Goal: Check status: Verify the current state of an ongoing process or item

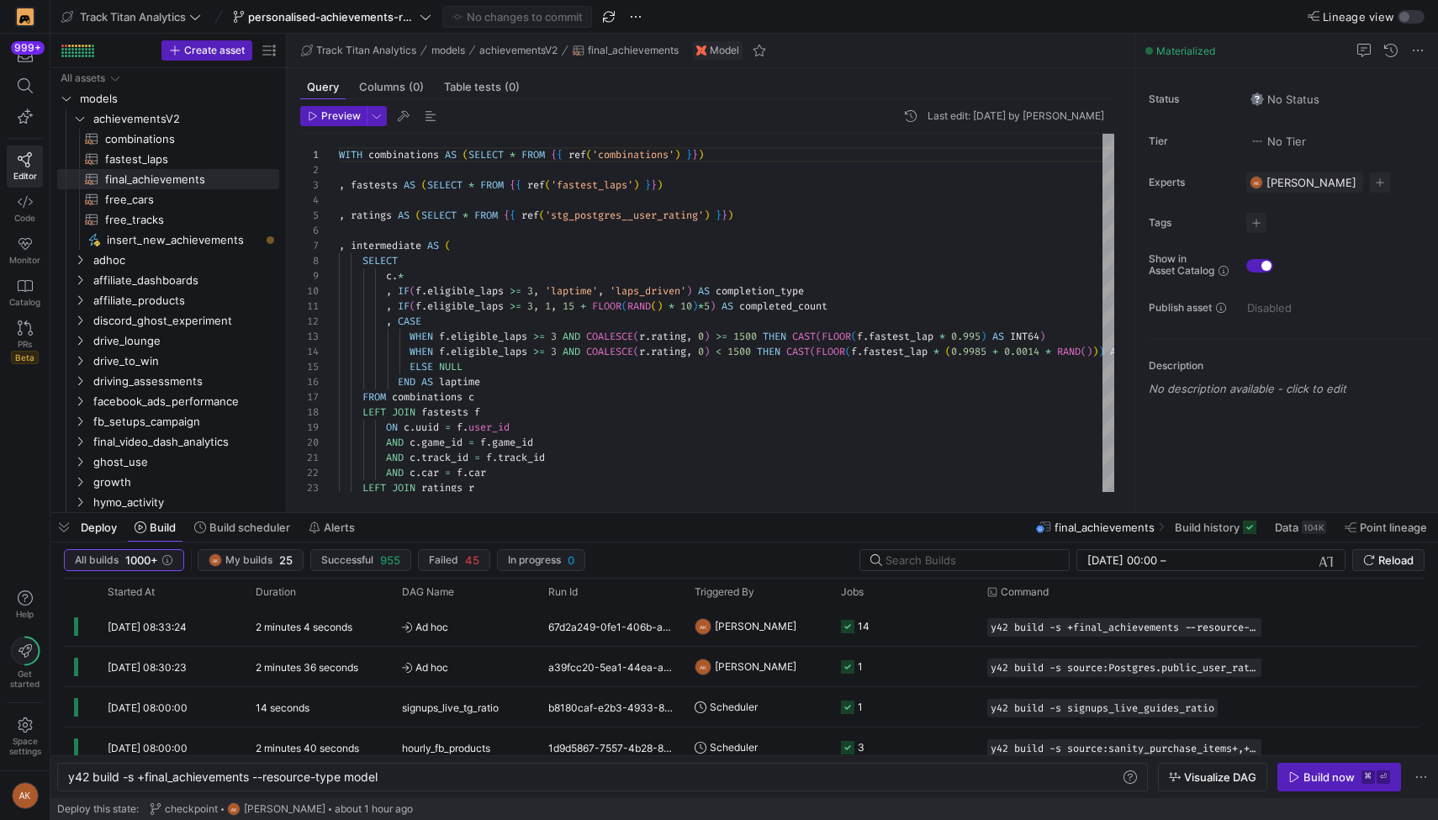
scroll to position [0, 314]
click at [1291, 527] on span "Data" at bounding box center [1287, 526] width 24 height 13
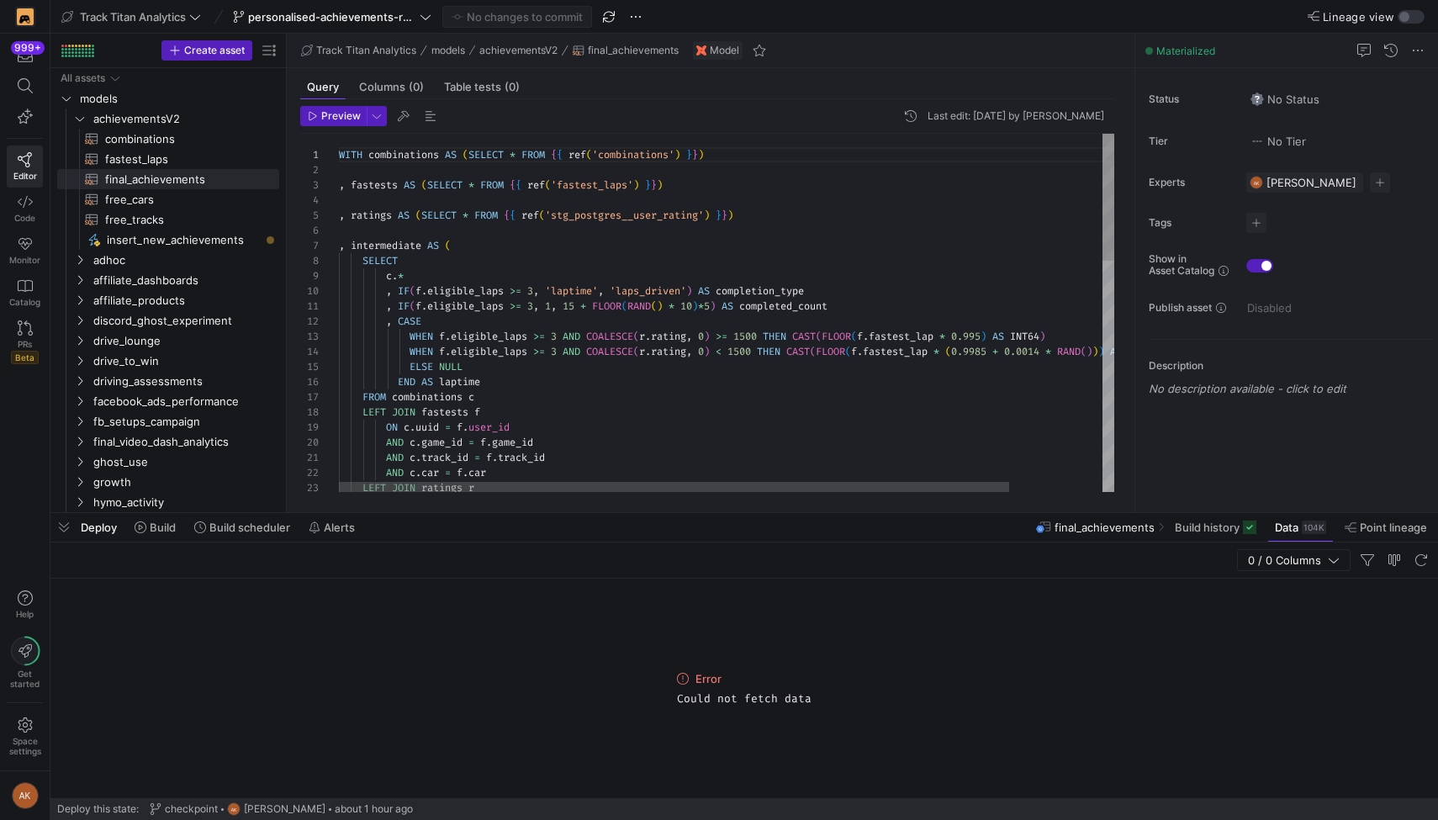
type textarea ", IF(f.eligible_laps >= 3, 1, 15 + FLOOR(RAND() * 10)*5) AS completed_count , C…"
click at [926, 390] on div "WITH combinations AS ( SELECT * FROM { { ref ( 'combinations' ) } } ) , fastest…" at bounding box center [780, 637] width 883 height 1007
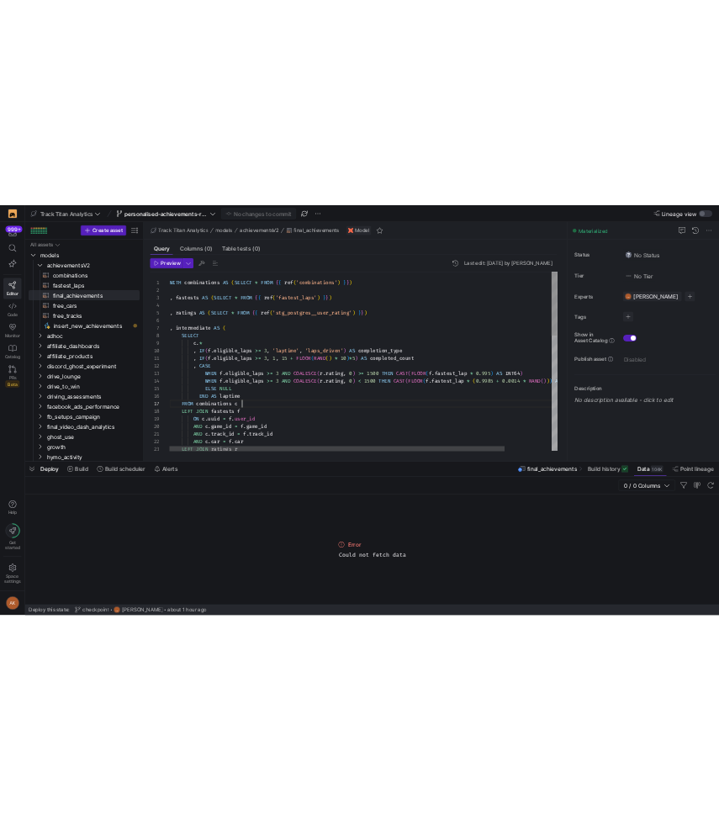
scroll to position [91, 145]
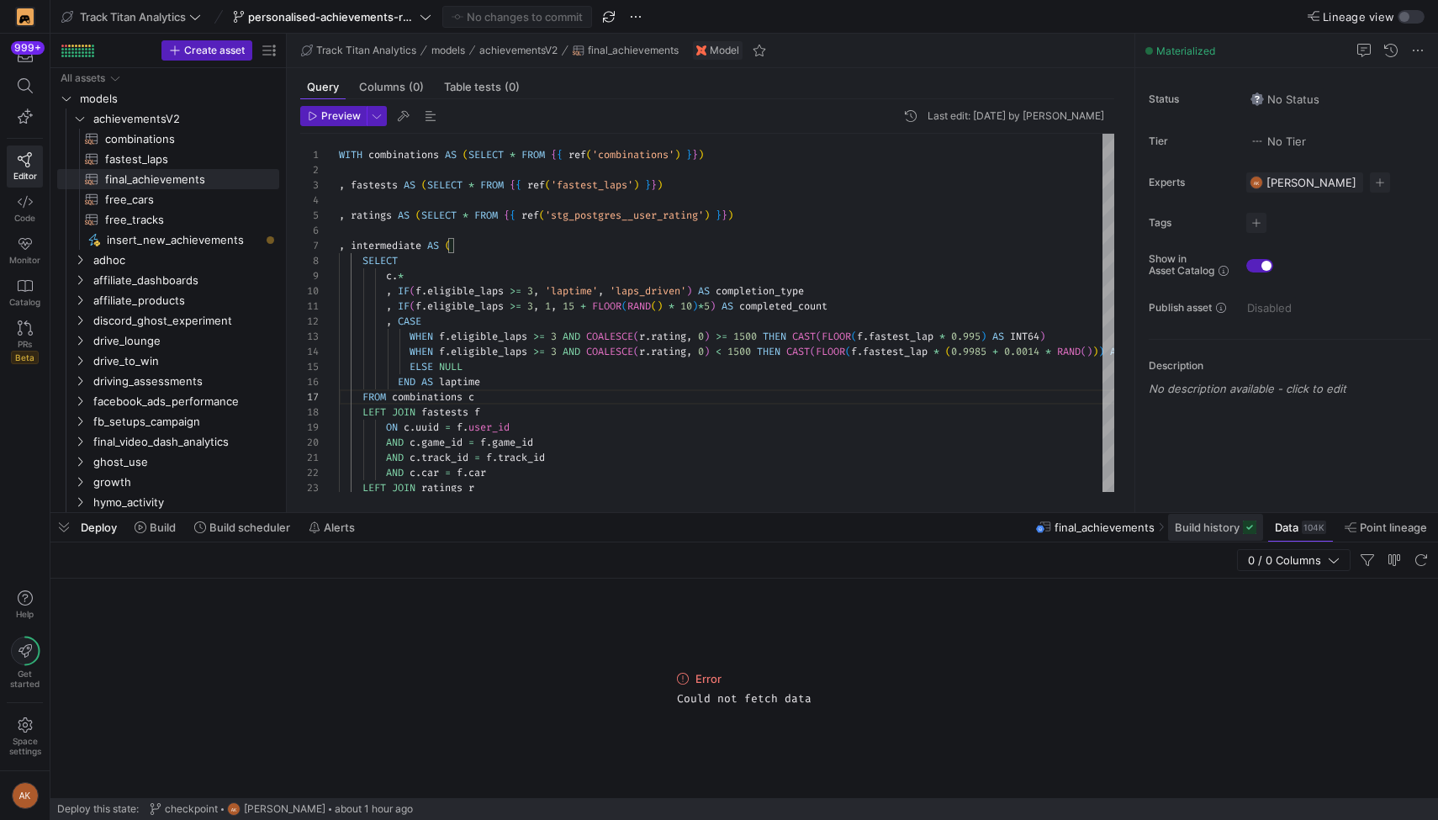
click at [1176, 536] on span at bounding box center [1215, 527] width 95 height 27
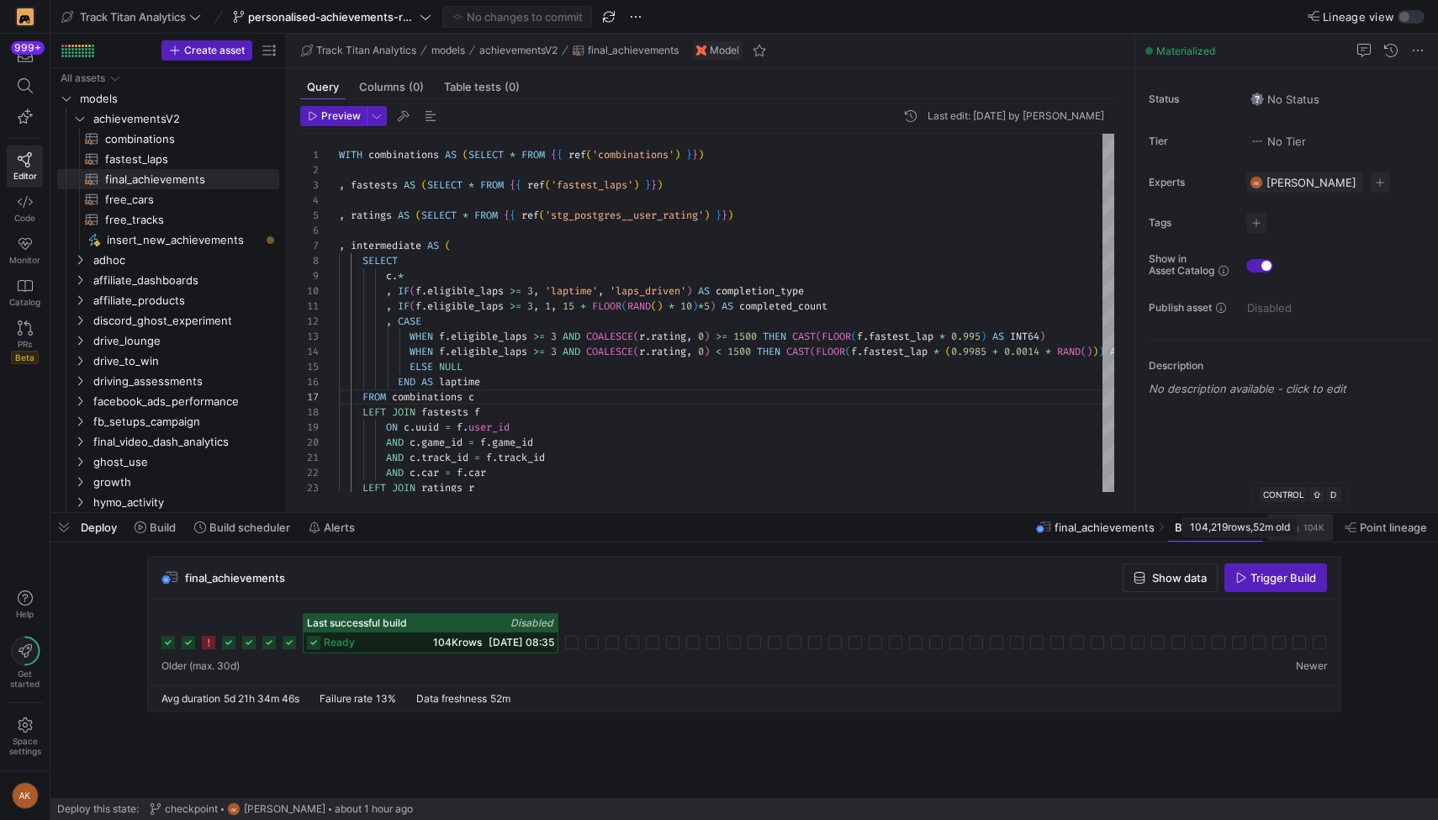
click at [1302, 531] on div "104K" at bounding box center [1314, 526] width 24 height 13
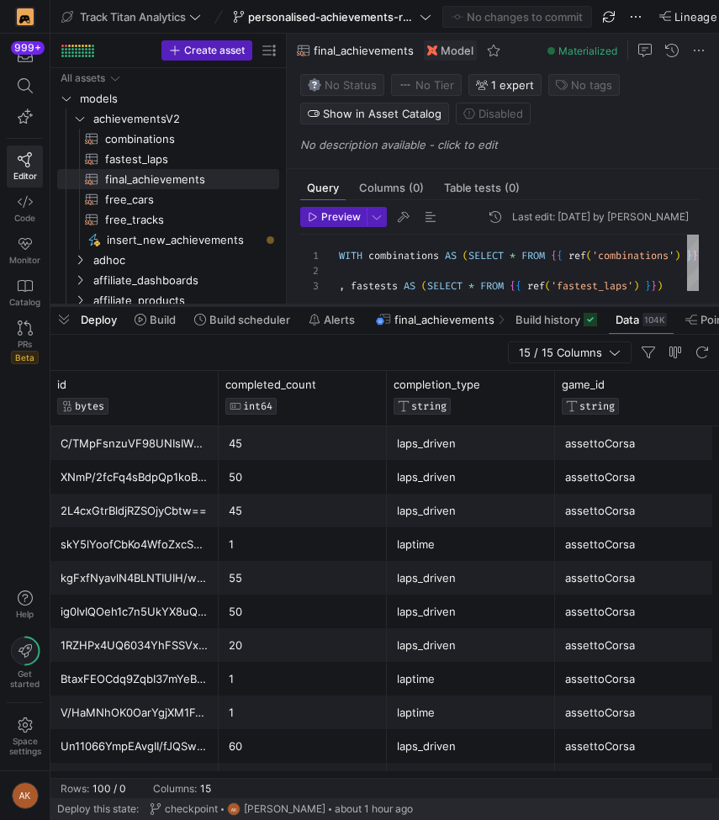
drag, startPoint x: 356, startPoint y: 512, endPoint x: 376, endPoint y: 304, distance: 209.4
click at [376, 304] on div at bounding box center [384, 305] width 668 height 7
click at [523, 312] on span "Build history" at bounding box center [547, 318] width 65 height 13
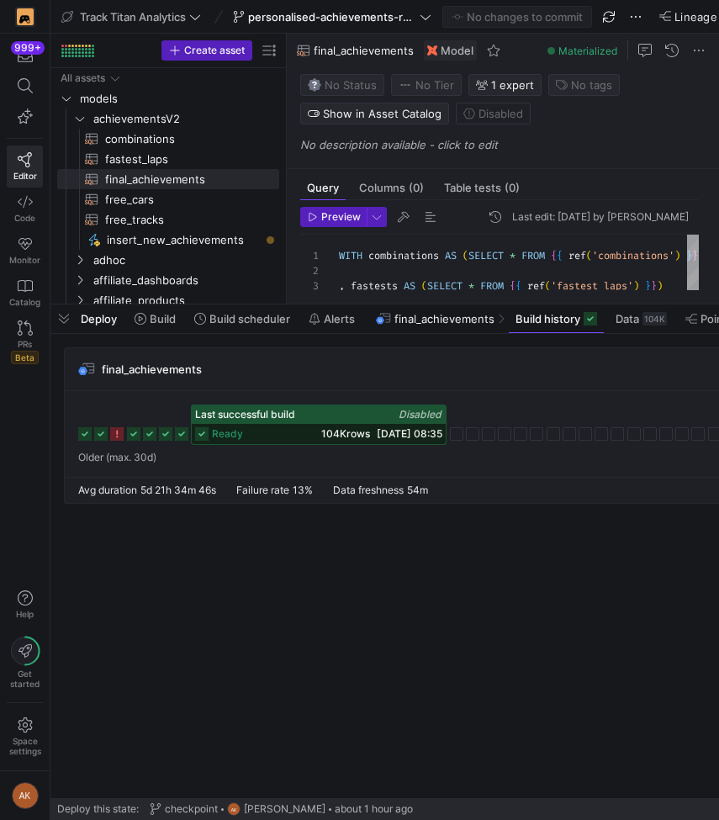
click at [208, 436] on icon at bounding box center [201, 433] width 13 height 13
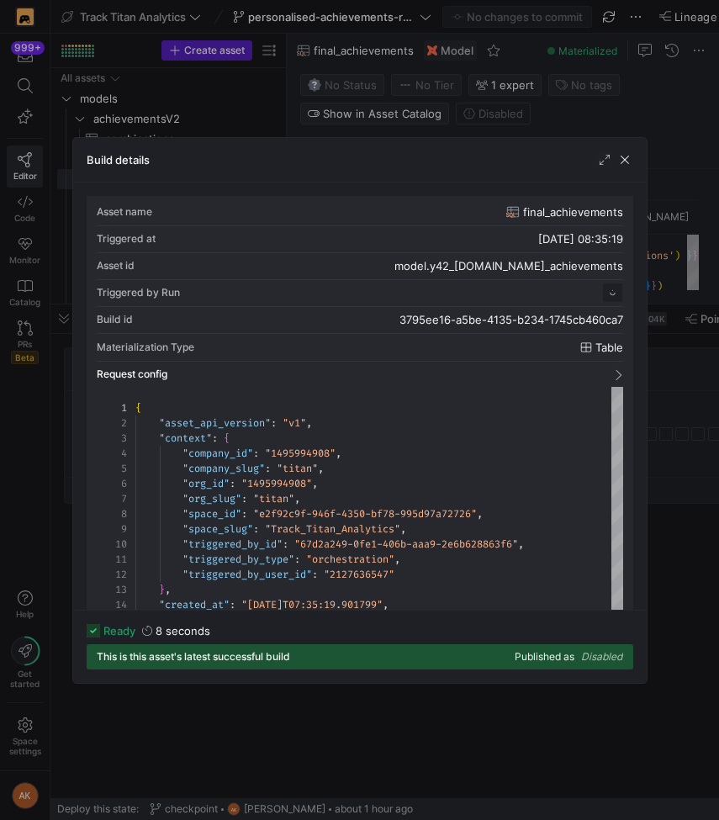
scroll to position [151, 0]
